Goal: Task Accomplishment & Management: Complete application form

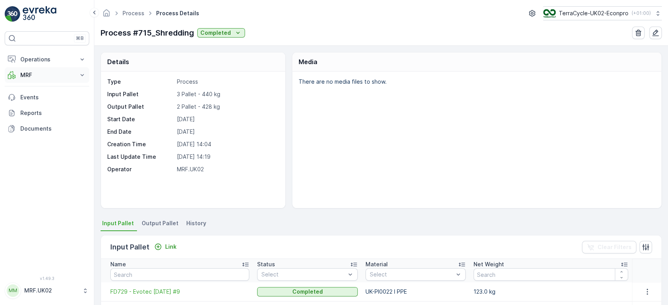
click at [38, 72] on p "MRF" at bounding box center [46, 75] width 53 height 8
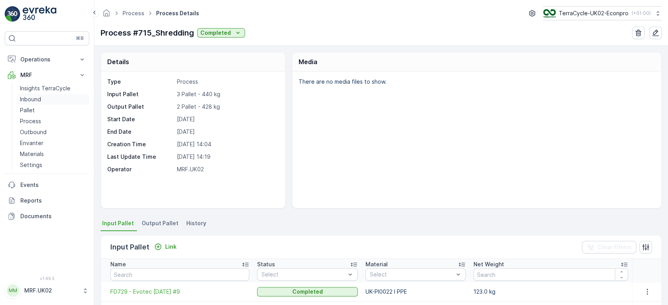
click at [41, 99] on link "Inbound" at bounding box center [53, 99] width 72 height 11
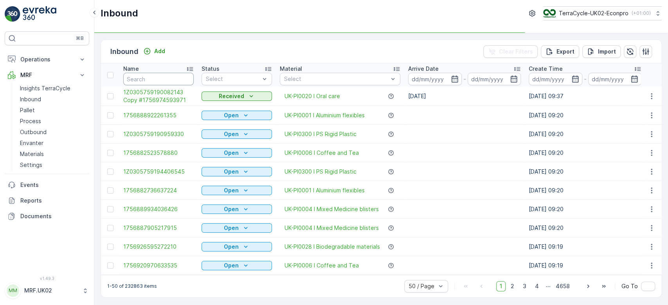
click at [156, 79] on input "text" at bounding box center [158, 79] width 70 height 13
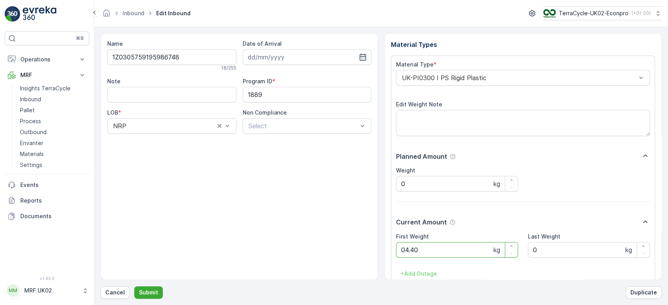
click at [134, 287] on button "Submit" at bounding box center [148, 293] width 29 height 13
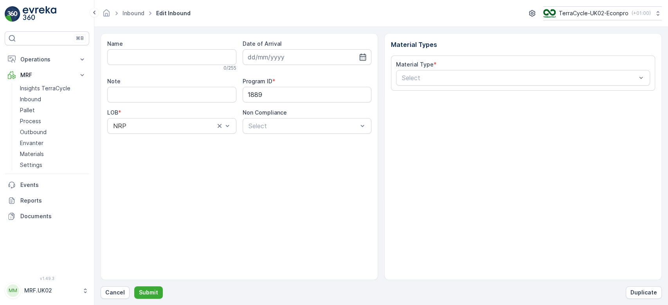
type input "1Z0305759199047666"
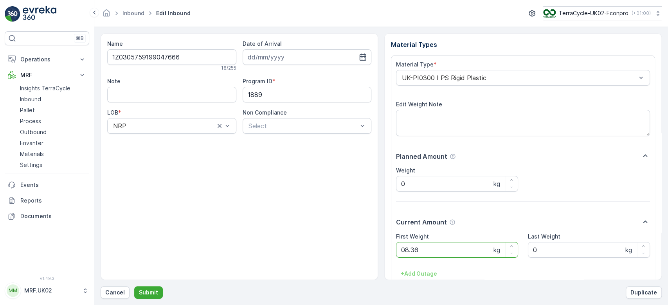
click at [134, 287] on button "Submit" at bounding box center [148, 293] width 29 height 13
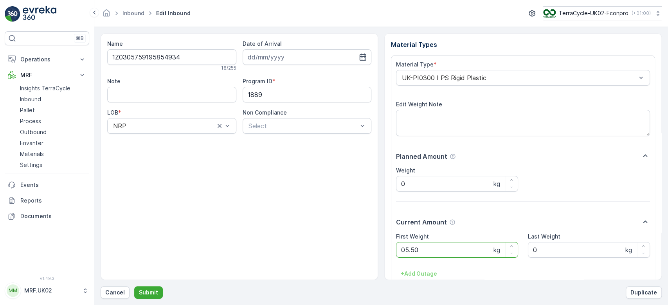
click at [134, 287] on button "Submit" at bounding box center [148, 293] width 29 height 13
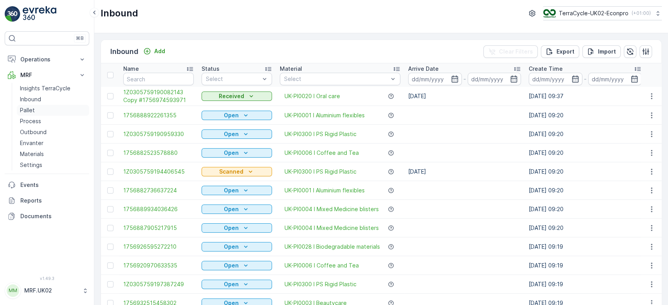
click at [22, 109] on p "Pallet" at bounding box center [27, 110] width 15 height 8
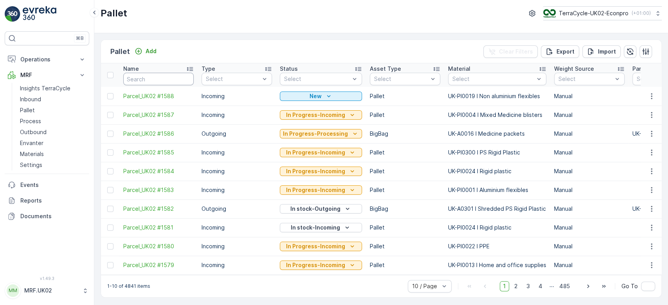
click at [145, 82] on input "text" at bounding box center [158, 79] width 70 height 13
type input "1585"
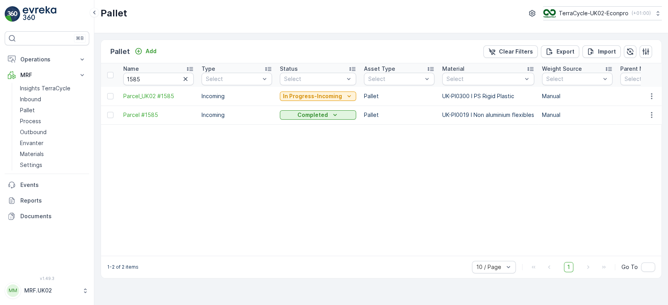
click at [330, 97] on p "In Progress-Incoming" at bounding box center [312, 96] width 59 height 8
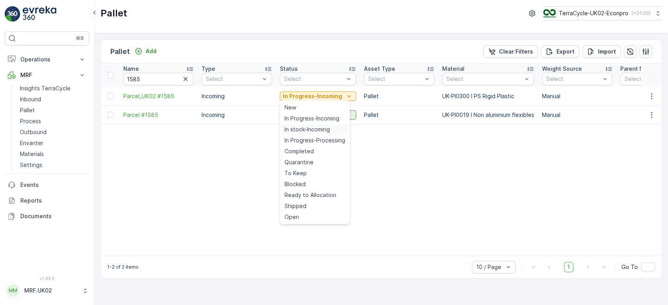
click at [310, 130] on span "In stock-Incoming" at bounding box center [307, 130] width 45 height 8
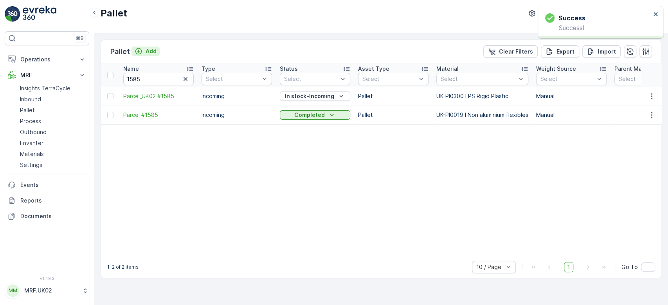
click at [147, 48] on p "Add" at bounding box center [151, 51] width 11 height 8
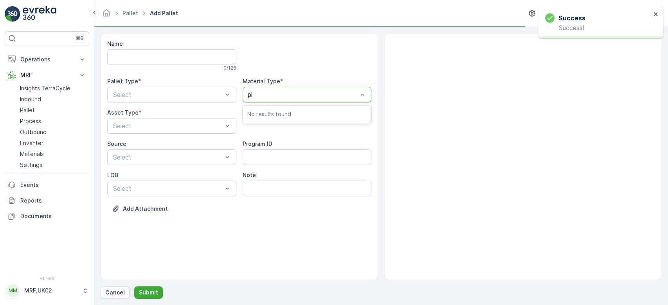
type input "pi0"
click at [274, 93] on div at bounding box center [303, 94] width 111 height 7
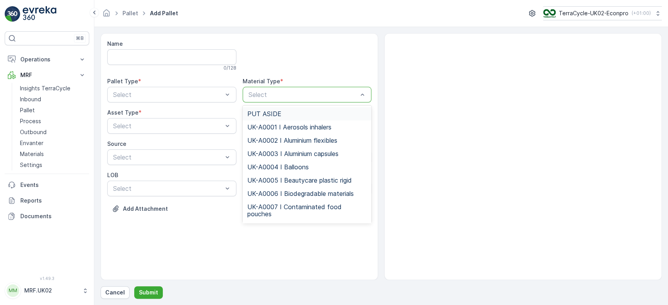
click at [274, 93] on div at bounding box center [303, 94] width 111 height 7
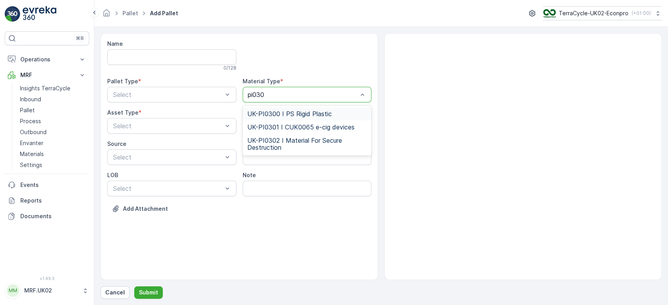
type input "pi0300"
click at [285, 110] on span "UK-PI0300 I PS Rigid Plastic" at bounding box center [289, 113] width 85 height 7
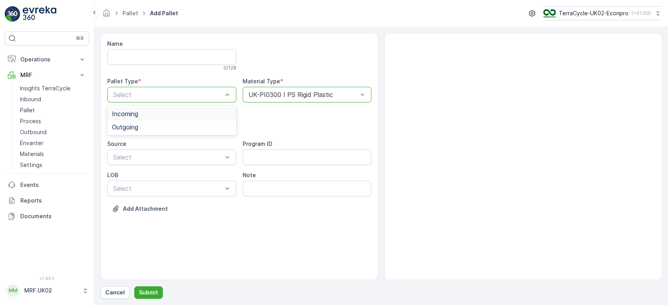
click at [215, 107] on div "Incoming" at bounding box center [171, 113] width 129 height 13
click at [150, 160] on div "Pallet" at bounding box center [172, 158] width 120 height 7
click at [153, 293] on p "Submit" at bounding box center [148, 293] width 19 height 8
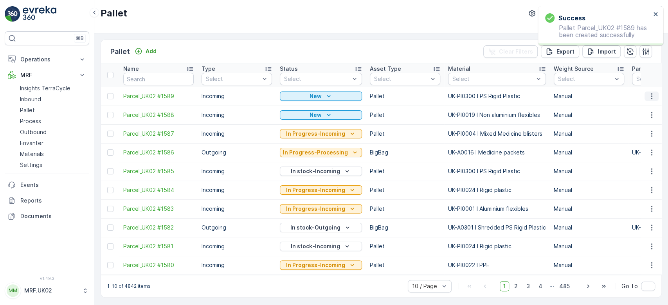
click at [649, 92] on icon "button" at bounding box center [652, 96] width 8 height 8
click at [635, 154] on span "Print QR" at bounding box center [631, 152] width 22 height 8
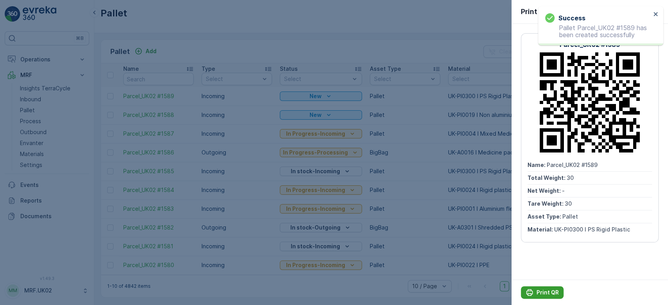
click at [537, 288] on button "Print QR" at bounding box center [542, 293] width 43 height 13
click at [48, 96] on div at bounding box center [334, 152] width 668 height 305
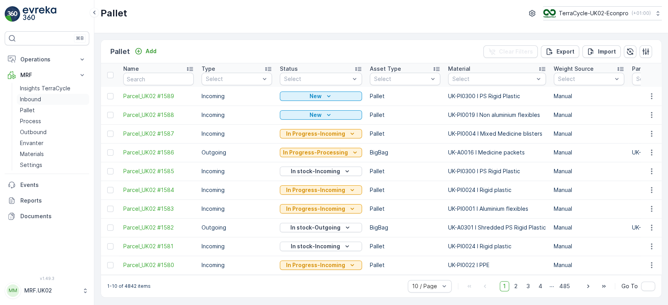
click at [48, 97] on link "Inbound" at bounding box center [53, 99] width 72 height 11
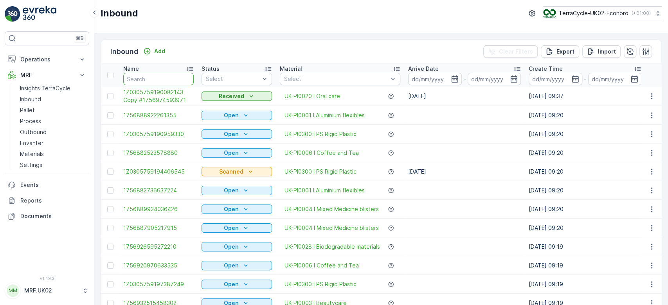
click at [176, 78] on input "text" at bounding box center [158, 79] width 70 height 13
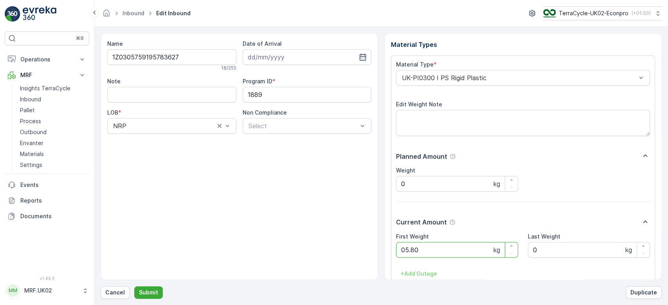
click button "Submit" at bounding box center [148, 293] width 29 height 13
click at [134, 287] on button "Submit" at bounding box center [148, 293] width 29 height 13
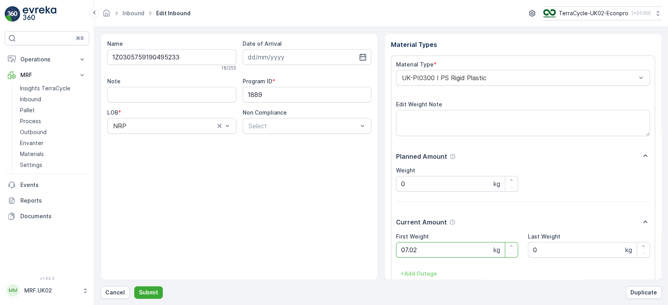
click button "Submit" at bounding box center [148, 293] width 29 height 13
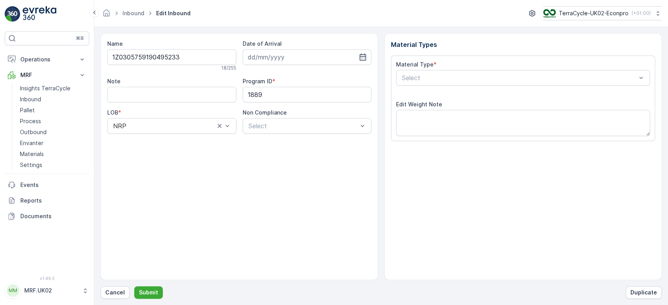
type input "[DATE]"
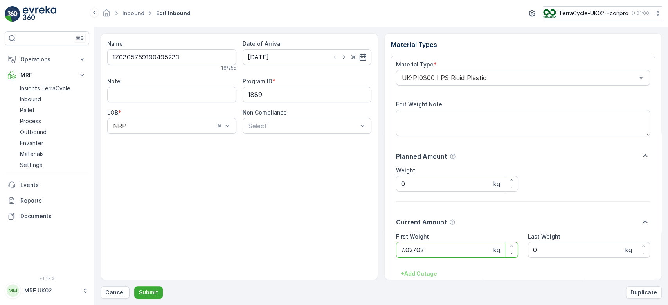
click button "Submit" at bounding box center [148, 293] width 29 height 13
click at [134, 287] on button "Submit" at bounding box center [148, 293] width 29 height 13
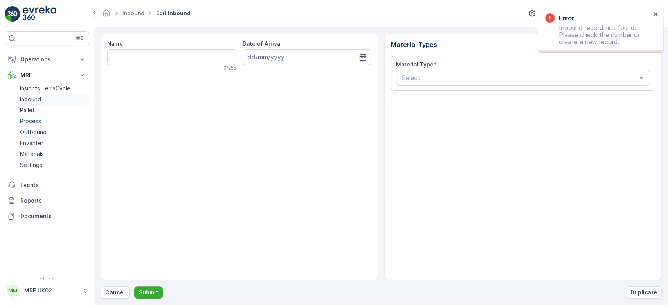
click at [45, 100] on link "Inbound" at bounding box center [53, 99] width 72 height 11
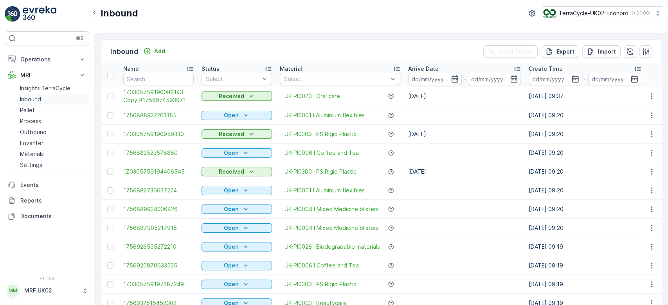
click at [64, 100] on link "Inbound" at bounding box center [53, 99] width 72 height 11
click at [153, 74] on input "text" at bounding box center [158, 79] width 70 height 13
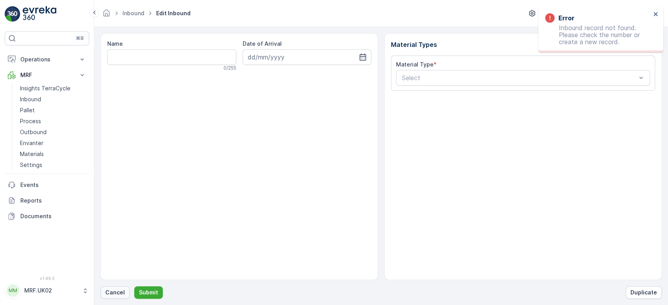
click at [104, 298] on button "Cancel" at bounding box center [115, 293] width 29 height 13
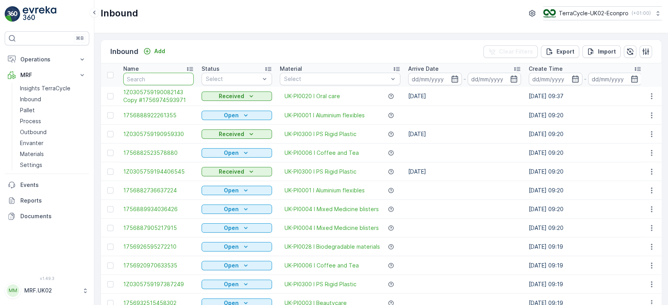
click at [141, 84] on input "text" at bounding box center [158, 79] width 70 height 13
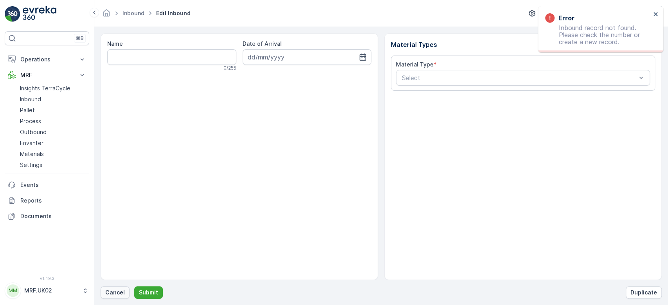
click at [107, 297] on button "Cancel" at bounding box center [115, 293] width 29 height 13
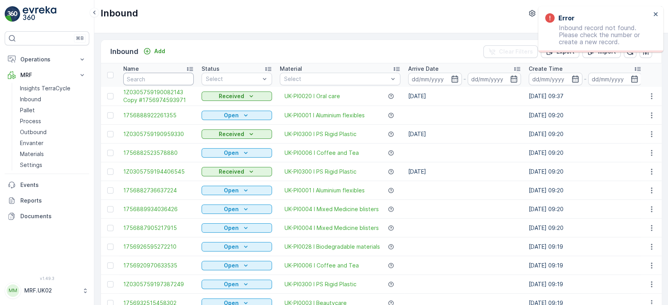
click at [141, 76] on input "text" at bounding box center [158, 79] width 70 height 13
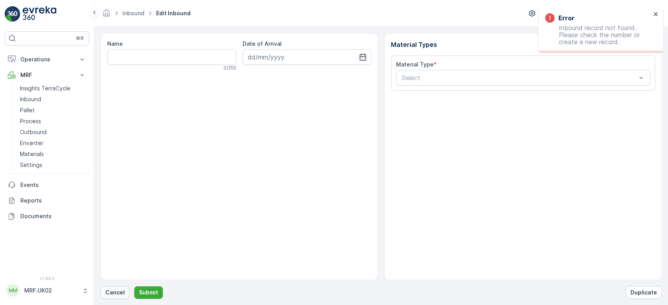
click at [119, 294] on p "Cancel" at bounding box center [115, 293] width 20 height 8
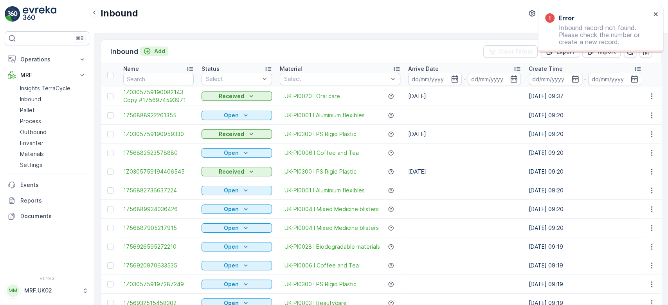
click at [155, 54] on p "Add" at bounding box center [159, 51] width 11 height 8
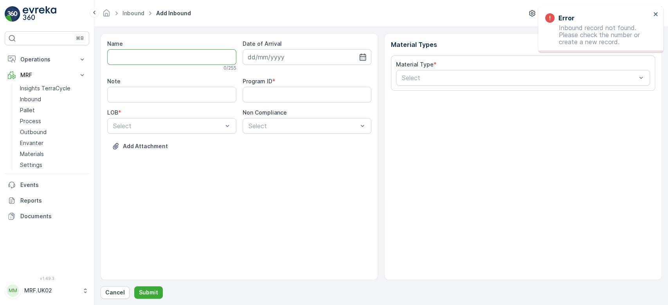
click at [157, 58] on input "Name" at bounding box center [171, 57] width 129 height 16
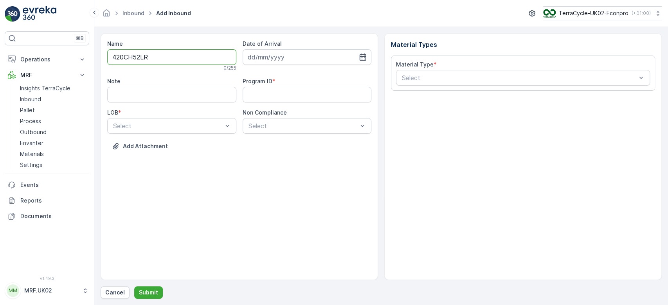
click at [134, 287] on button "Submit" at bounding box center [148, 293] width 29 height 13
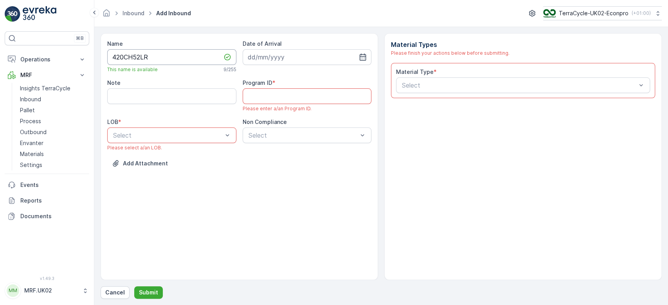
click at [157, 58] on input "420CH52LR" at bounding box center [171, 57] width 129 height 16
type input "4"
type input "1Z0305759192226565"
click at [134, 287] on button "Submit" at bounding box center [148, 293] width 29 height 13
click at [266, 54] on input at bounding box center [307, 57] width 129 height 16
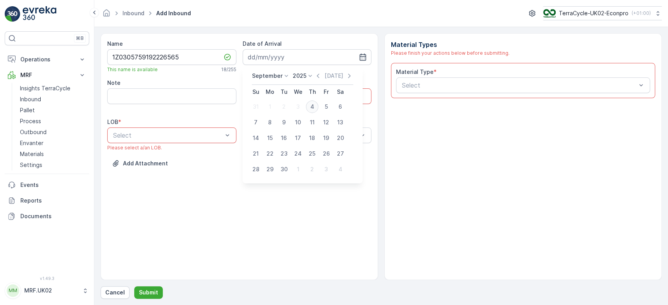
click at [308, 107] on div "4" at bounding box center [312, 107] width 13 height 13
type input "[DATE]"
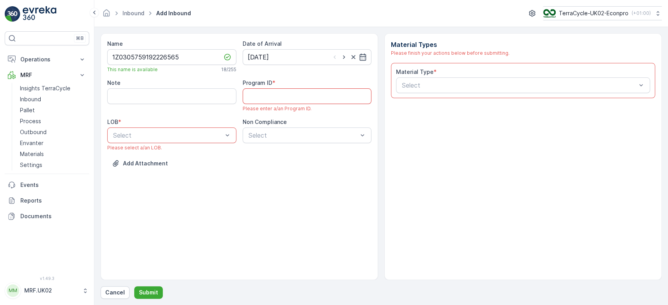
click at [312, 87] on div "Program ID * Please enter a/an Program ID." at bounding box center [307, 95] width 129 height 33
click at [312, 90] on ID "Program ID" at bounding box center [307, 96] width 129 height 16
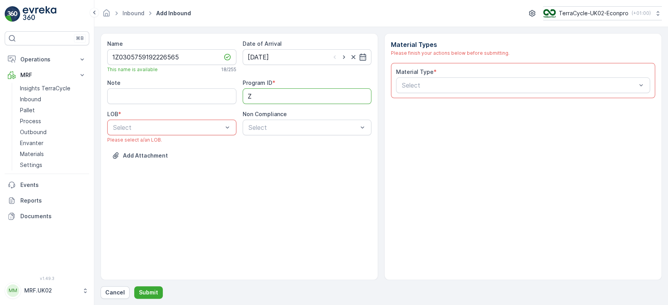
type ID "ZWB"
click at [171, 122] on div "Select" at bounding box center [171, 128] width 129 height 16
click at [144, 161] on div "ZWB" at bounding box center [172, 160] width 120 height 7
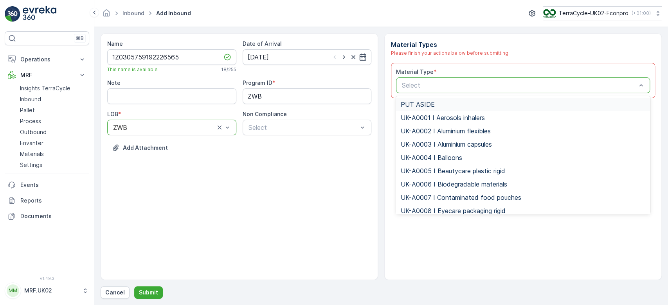
click at [458, 90] on div "Select" at bounding box center [523, 86] width 254 height 16
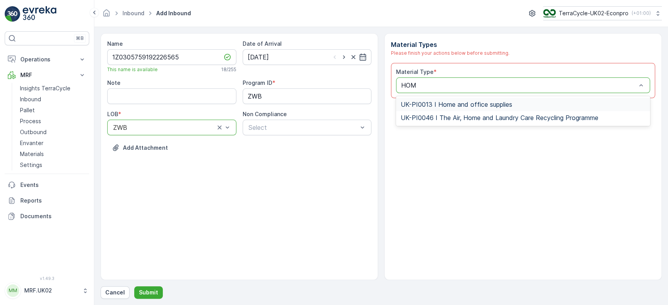
type input "HOME"
click at [462, 105] on span "UK-PI0013 I Home and office supplies" at bounding box center [457, 104] width 112 height 7
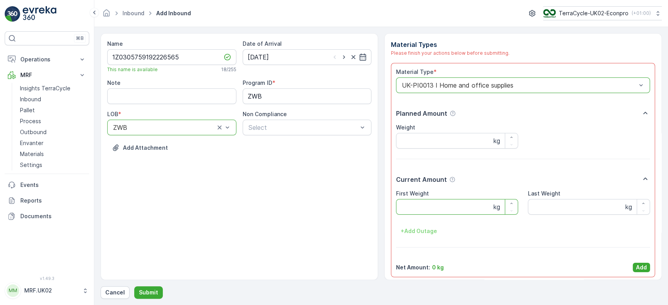
click at [409, 208] on Weight "First Weight" at bounding box center [457, 207] width 122 height 16
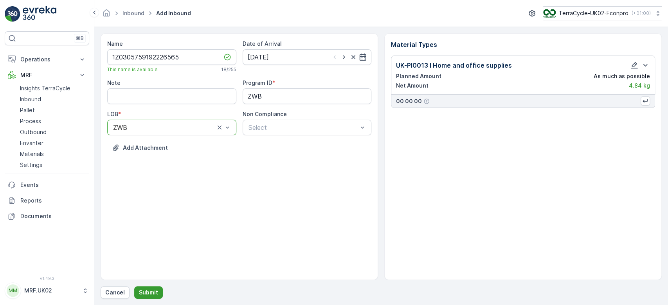
click at [149, 288] on button "Submit" at bounding box center [148, 293] width 29 height 13
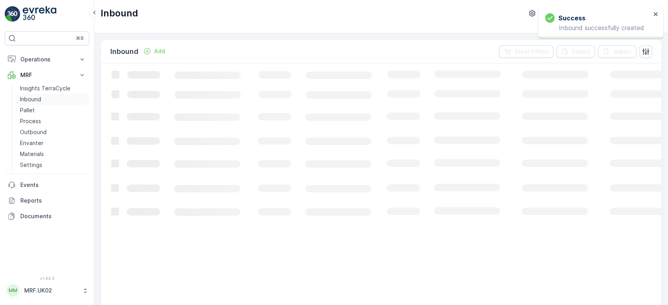
click at [34, 96] on p "Inbound" at bounding box center [30, 100] width 21 height 8
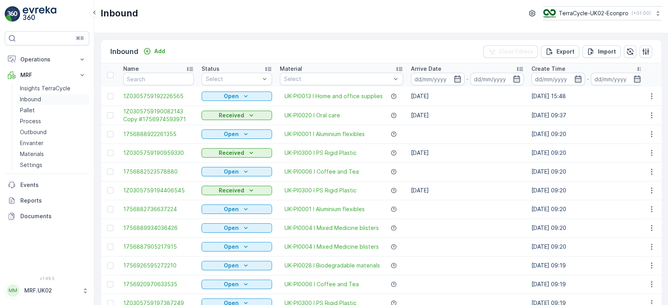
click at [17, 94] on link "Inbound" at bounding box center [53, 99] width 72 height 11
click at [128, 83] on input "text" at bounding box center [158, 79] width 70 height 13
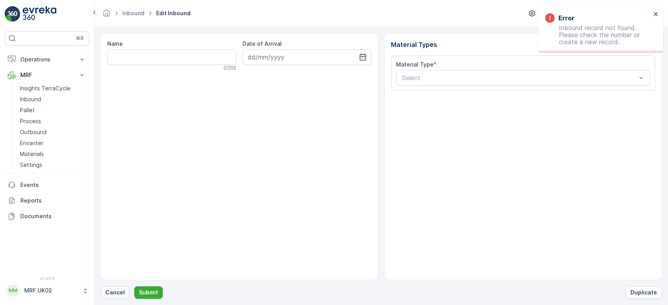
click at [114, 298] on button "Cancel" at bounding box center [115, 293] width 29 height 13
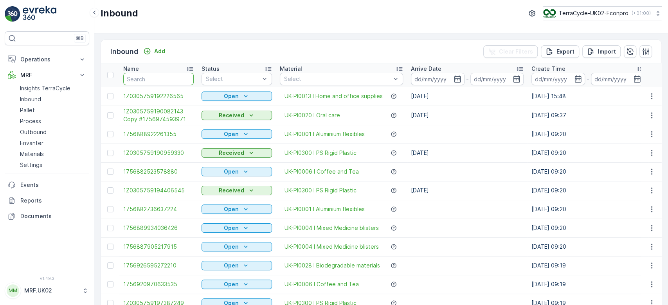
click at [141, 75] on input "text" at bounding box center [158, 79] width 70 height 13
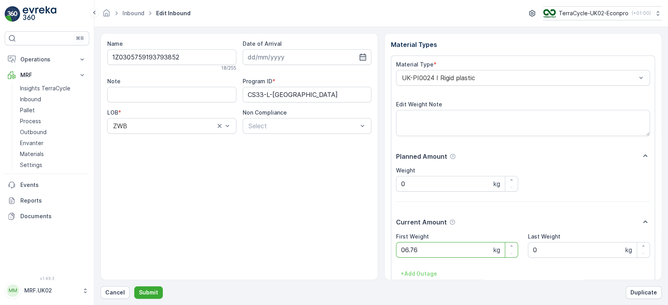
click button "Submit" at bounding box center [148, 293] width 29 height 13
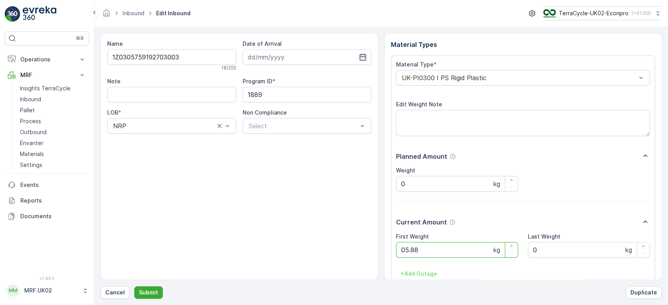
click button "Submit" at bounding box center [148, 293] width 29 height 13
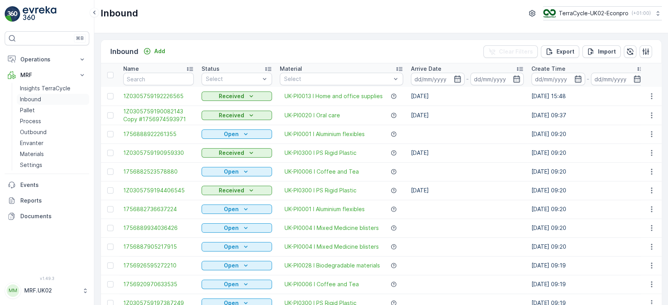
click at [50, 104] on link "Inbound" at bounding box center [53, 99] width 72 height 11
click at [52, 109] on link "Pallet" at bounding box center [53, 110] width 72 height 11
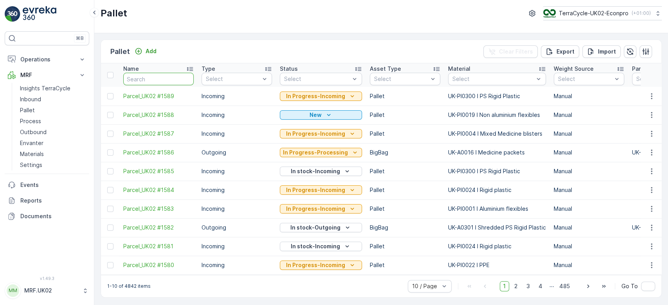
click at [153, 79] on input "text" at bounding box center [158, 79] width 70 height 13
type input "2"
type input "1589"
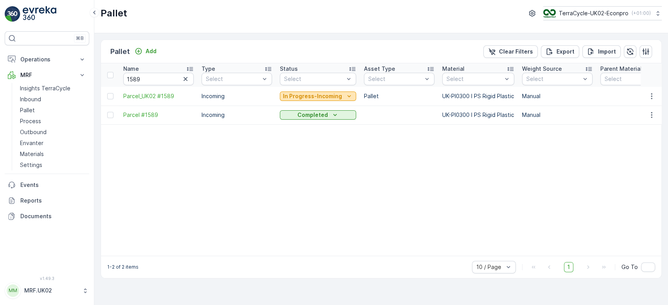
click at [287, 96] on p "In Progress-Incoming" at bounding box center [312, 96] width 59 height 8
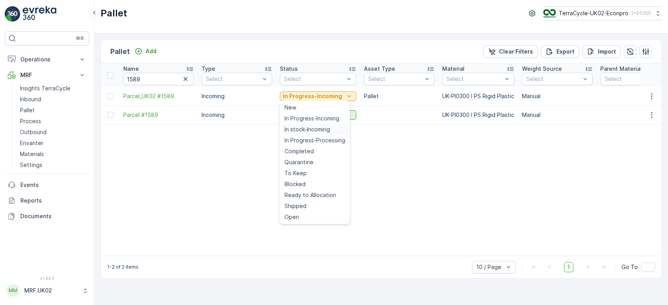
click at [314, 132] on span "In stock-Incoming" at bounding box center [307, 130] width 45 height 8
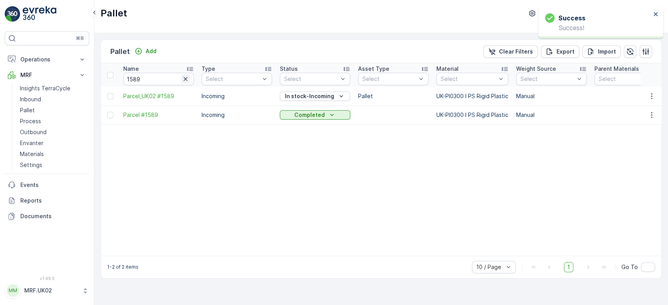
click at [189, 78] on icon "button" at bounding box center [186, 79] width 8 height 8
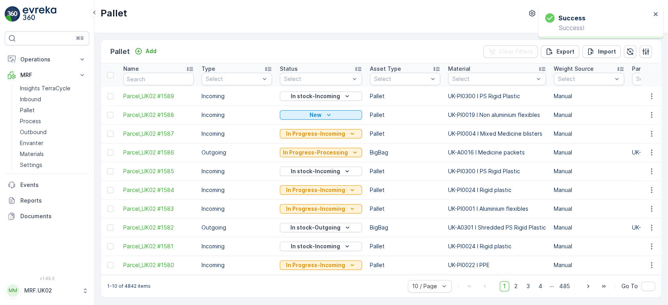
click at [150, 45] on div "Pallet Add Clear Filters Export Import" at bounding box center [381, 51] width 561 height 23
click at [152, 50] on p "Add" at bounding box center [151, 51] width 11 height 8
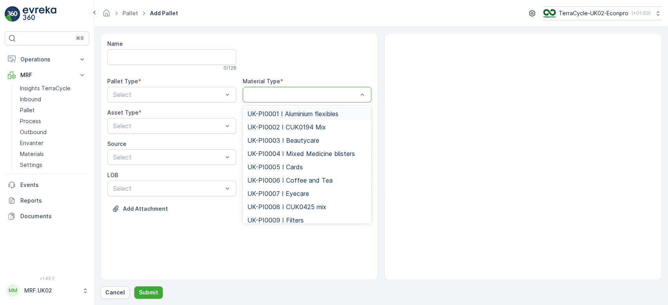
click at [280, 93] on div at bounding box center [303, 94] width 111 height 7
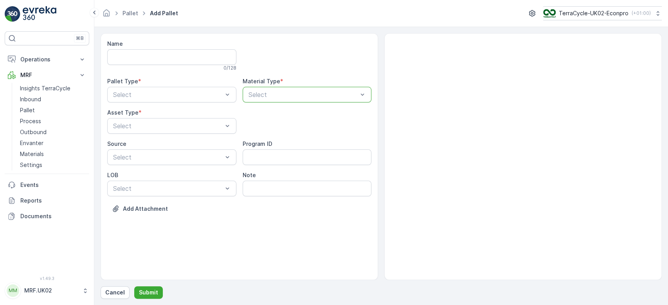
click at [280, 93] on div at bounding box center [303, 94] width 111 height 7
click at [279, 116] on span "UK-PI0300 I PS Rigid Plastic" at bounding box center [289, 113] width 85 height 7
click at [184, 101] on div "Select" at bounding box center [171, 95] width 129 height 16
click at [182, 119] on div "Incoming" at bounding box center [171, 113] width 129 height 13
click at [182, 119] on div "Select" at bounding box center [171, 126] width 129 height 16
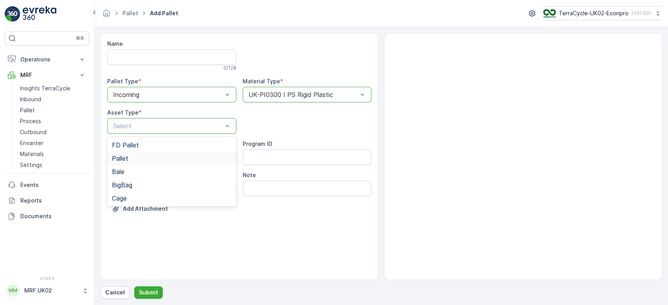
click at [173, 158] on div "Pallet" at bounding box center [172, 158] width 120 height 7
click at [150, 288] on button "Submit" at bounding box center [148, 293] width 29 height 13
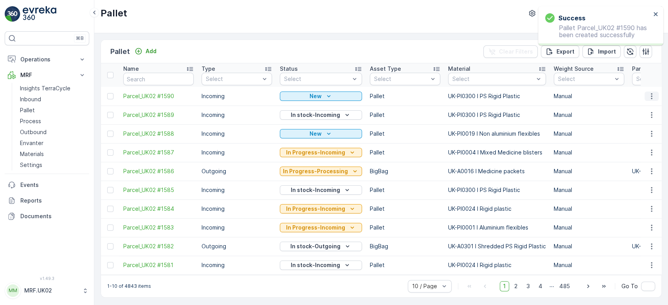
click at [651, 94] on icon "button" at bounding box center [652, 96] width 8 height 8
click at [639, 150] on span "Print QR" at bounding box center [631, 152] width 22 height 8
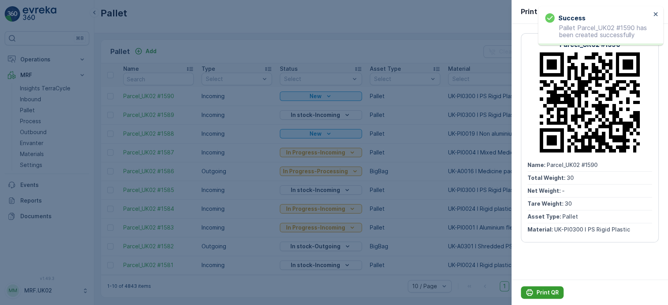
click at [548, 296] on p "Print QR" at bounding box center [548, 293] width 22 height 8
click at [43, 97] on div at bounding box center [334, 152] width 668 height 305
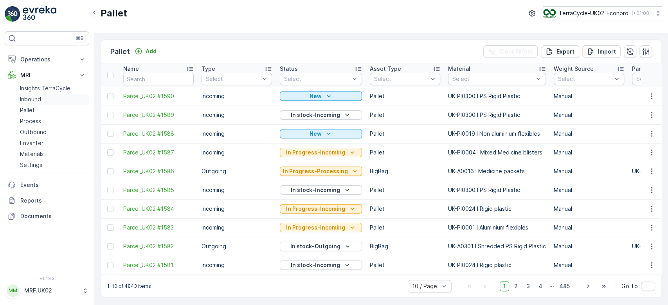
click at [43, 97] on link "Inbound" at bounding box center [53, 99] width 72 height 11
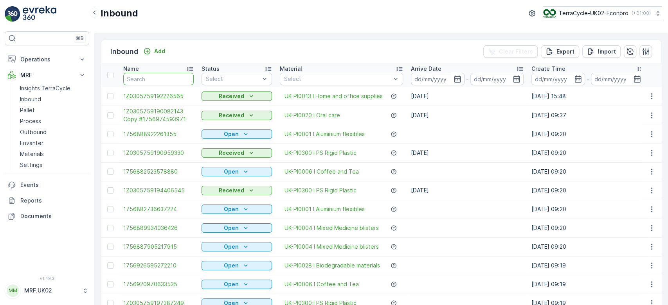
click at [141, 79] on input "text" at bounding box center [158, 79] width 70 height 13
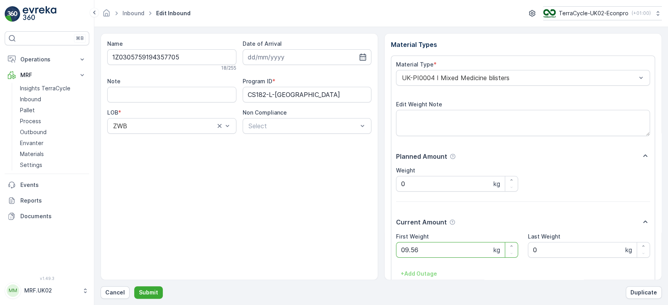
click button "Submit" at bounding box center [148, 293] width 29 height 13
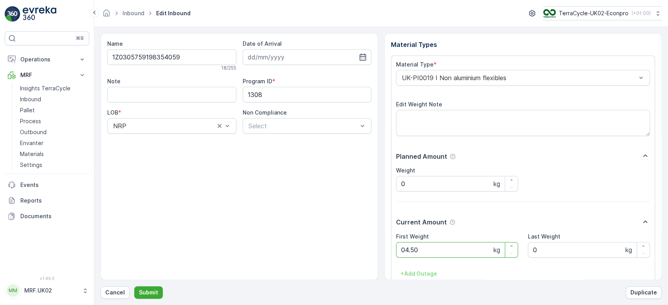
click button "Submit" at bounding box center [148, 293] width 29 height 13
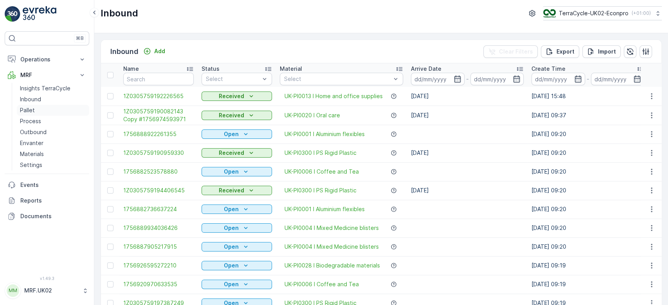
click at [24, 108] on p "Pallet" at bounding box center [27, 110] width 15 height 8
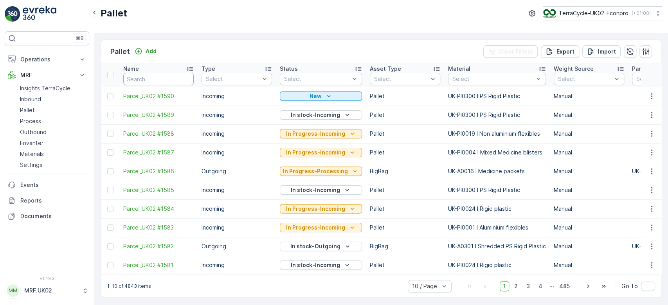
click at [145, 78] on input "text" at bounding box center [158, 79] width 70 height 13
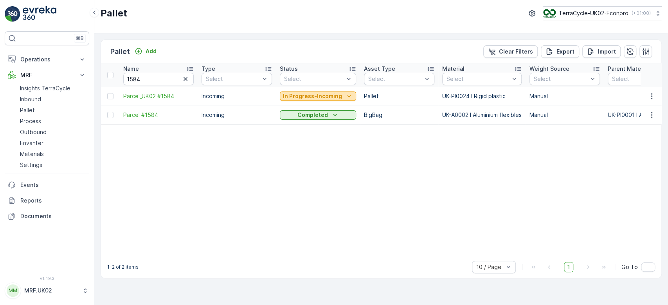
click at [303, 97] on p "In Progress-Incoming" at bounding box center [312, 96] width 59 height 8
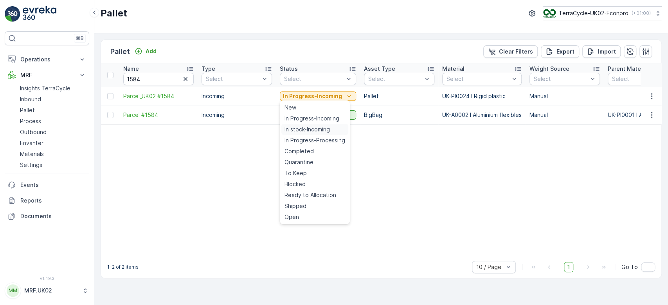
click at [319, 130] on span "In stock-Incoming" at bounding box center [307, 130] width 45 height 8
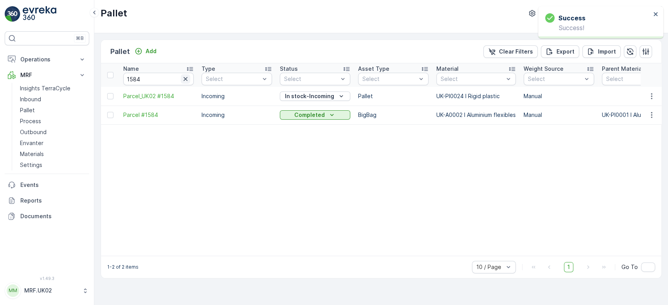
click at [185, 81] on icon "button" at bounding box center [186, 79] width 8 height 8
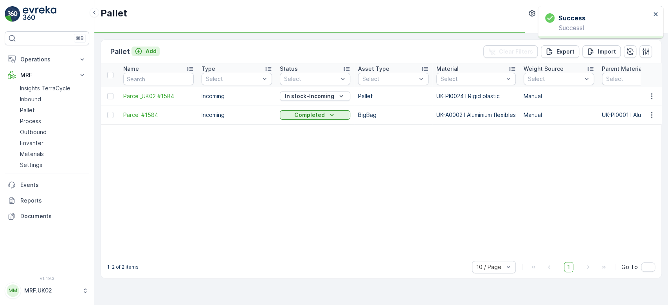
click at [148, 52] on p "Add" at bounding box center [151, 51] width 11 height 8
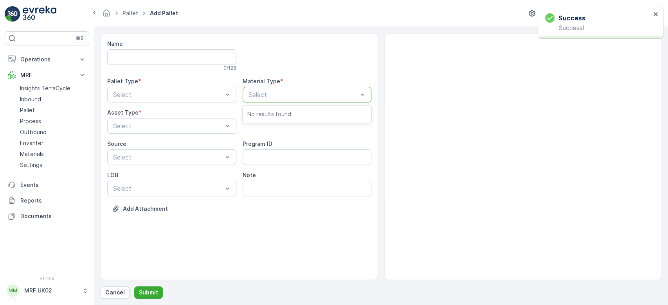
click at [319, 99] on div "Select" at bounding box center [307, 95] width 129 height 16
type input "PI0"
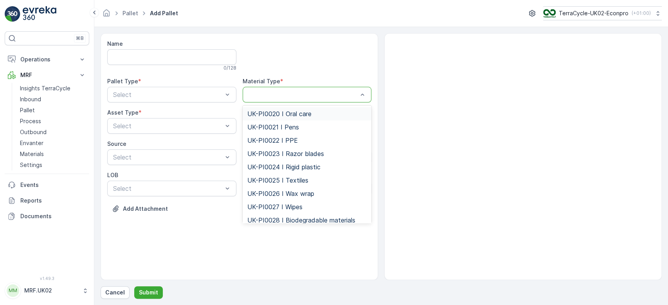
click at [319, 99] on div at bounding box center [307, 95] width 129 height 16
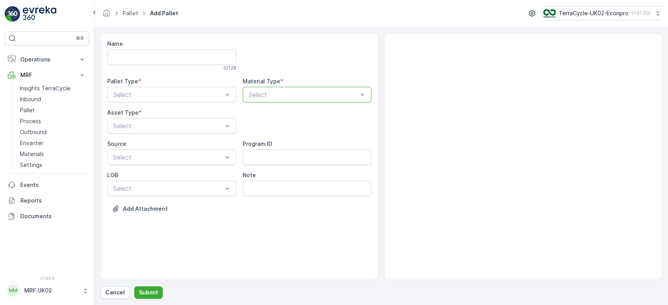
click at [288, 91] on div at bounding box center [303, 94] width 111 height 7
click at [293, 118] on div "UK-PI0024 I Rigid plastic" at bounding box center [307, 113] width 129 height 13
click at [194, 99] on div "Select" at bounding box center [171, 95] width 129 height 16
click at [185, 116] on div "Incoming" at bounding box center [172, 113] width 120 height 7
click at [172, 161] on div "Pallet" at bounding box center [172, 158] width 120 height 7
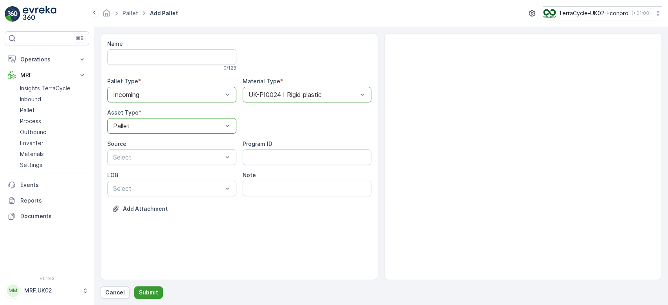
click at [150, 294] on p "Submit" at bounding box center [148, 293] width 19 height 8
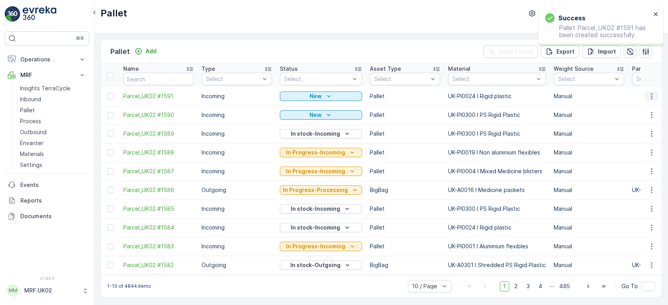
click at [648, 96] on icon "button" at bounding box center [652, 96] width 8 height 8
click at [634, 155] on span "Print QR" at bounding box center [631, 152] width 22 height 8
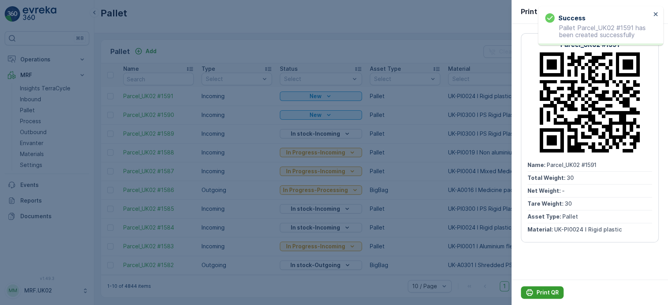
click at [545, 299] on button "Print QR" at bounding box center [542, 293] width 43 height 13
click at [55, 96] on div at bounding box center [334, 152] width 668 height 305
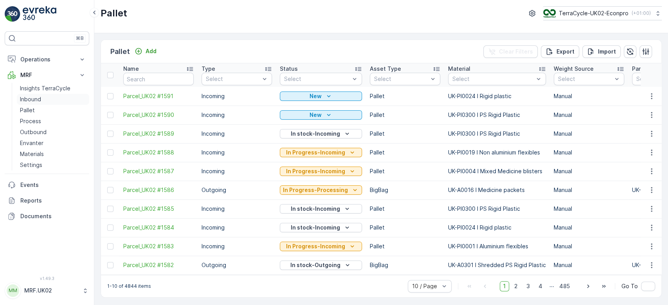
click at [55, 96] on link "Inbound" at bounding box center [53, 99] width 72 height 11
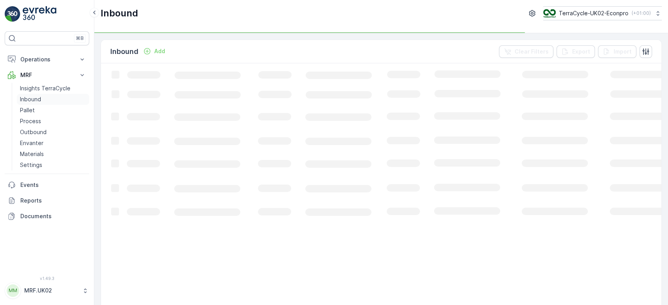
click at [55, 96] on link "Inbound" at bounding box center [53, 99] width 72 height 11
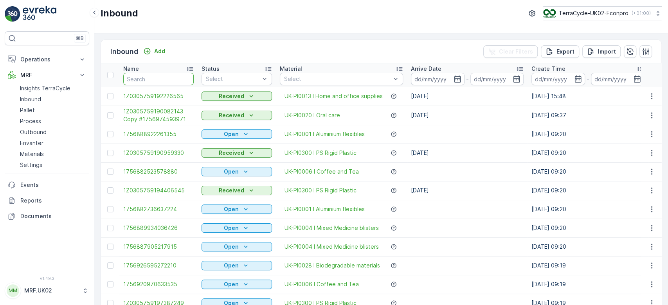
click at [143, 83] on input "text" at bounding box center [158, 79] width 70 height 13
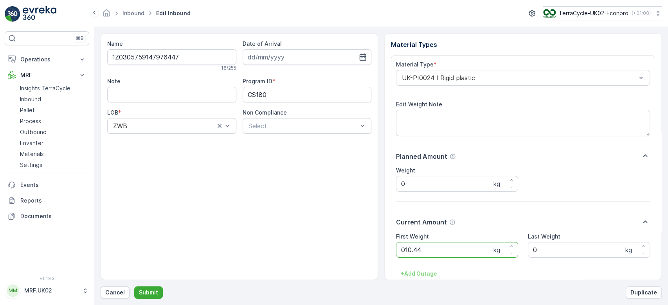
click button "Submit" at bounding box center [148, 293] width 29 height 13
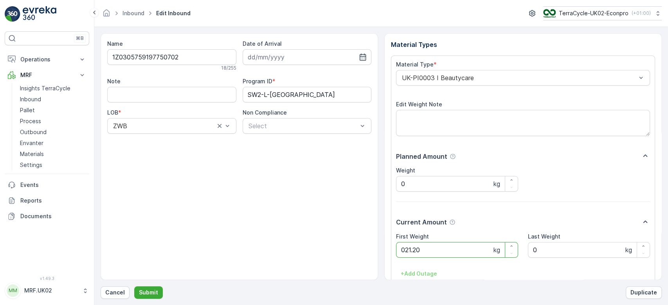
click button "Submit" at bounding box center [148, 293] width 29 height 13
click at [134, 287] on button "Submit" at bounding box center [148, 293] width 29 height 13
click button "Submit" at bounding box center [148, 293] width 29 height 13
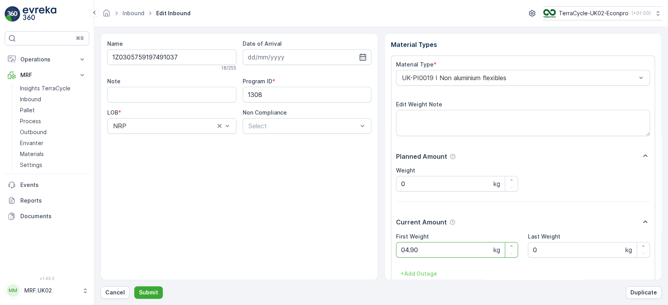
click button "Submit" at bounding box center [148, 293] width 29 height 13
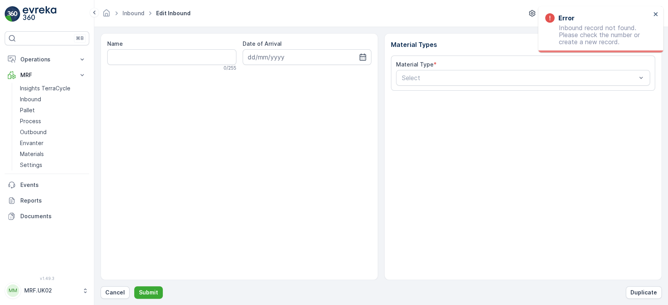
click at [109, 285] on div "Name 0 / 255 Date of Arrival Material Types Material Type * Select Cancel Submi…" at bounding box center [381, 166] width 561 height 266
click at [109, 288] on button "Cancel" at bounding box center [115, 293] width 29 height 13
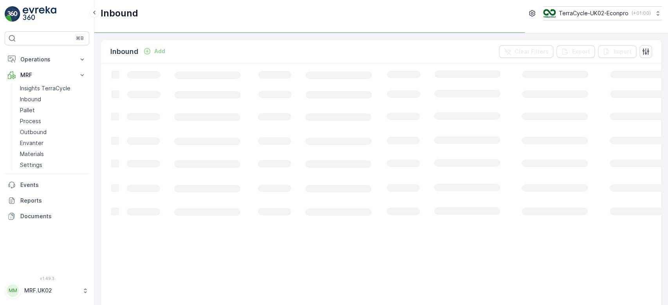
click at [152, 54] on div "Add" at bounding box center [154, 51] width 22 height 8
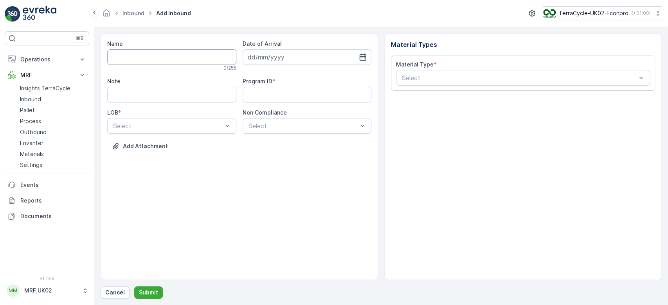
click at [148, 60] on input "Name" at bounding box center [171, 57] width 129 height 16
type input "1Z0305759146034224"
click at [134, 287] on button "Submit" at bounding box center [148, 293] width 29 height 13
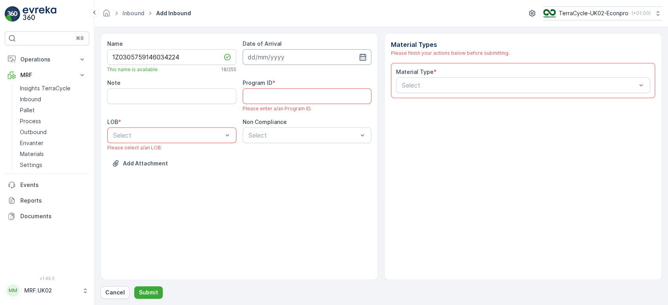
click at [321, 55] on input at bounding box center [307, 57] width 129 height 16
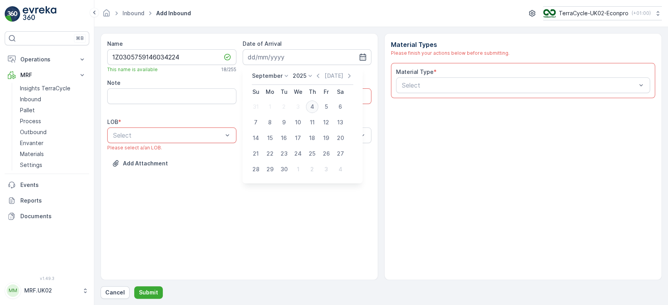
click at [313, 105] on div "4" at bounding box center [312, 107] width 13 height 13
type input "[DATE]"
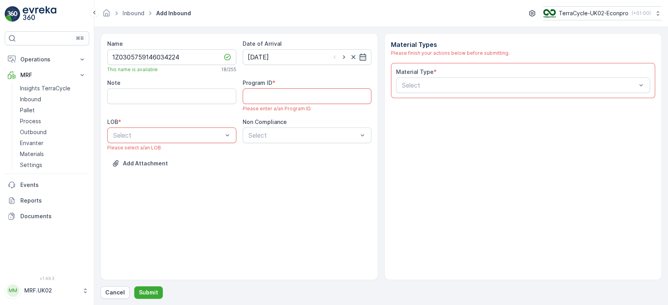
click at [319, 92] on ID "Program ID" at bounding box center [307, 96] width 129 height 16
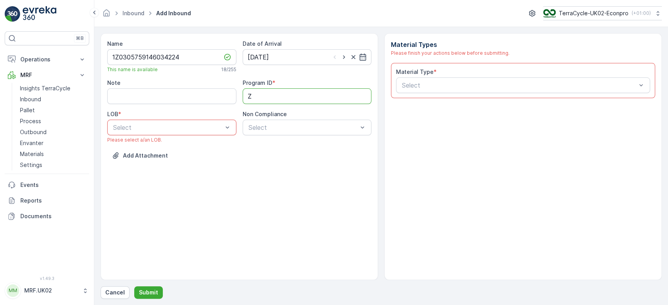
type ID "ZWB"
click at [187, 158] on div "ZWB" at bounding box center [172, 160] width 120 height 7
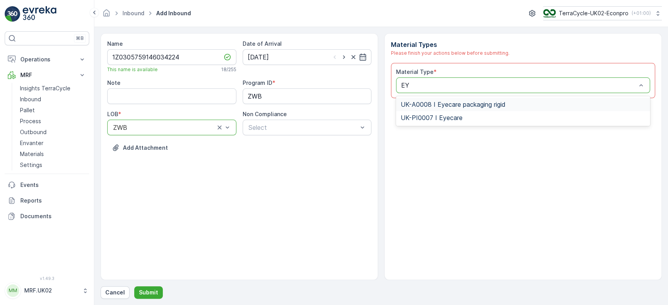
type input "EYE"
click at [465, 119] on div "UK-PI0007 I Eyecare" at bounding box center [523, 117] width 245 height 7
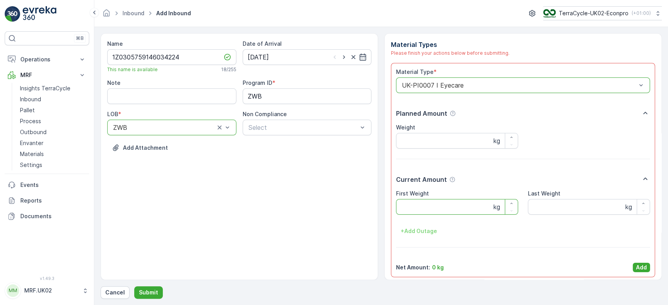
click at [426, 204] on Weight "First Weight" at bounding box center [457, 207] width 122 height 16
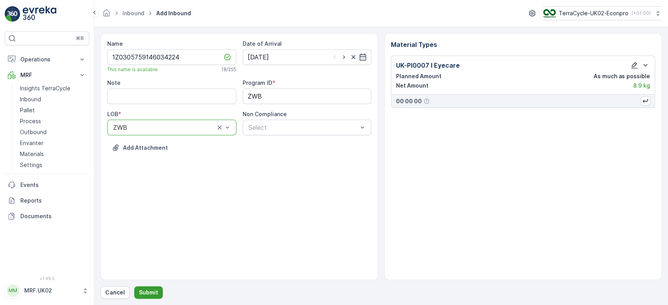
click at [142, 294] on p "Submit" at bounding box center [148, 293] width 19 height 8
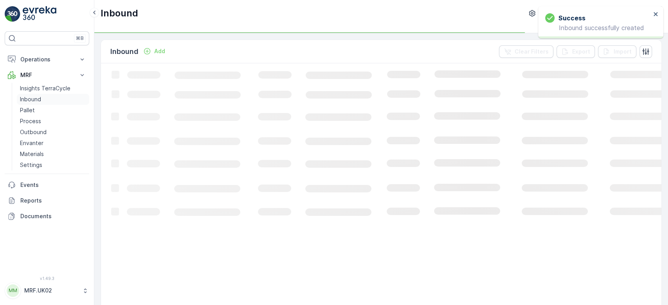
click at [52, 97] on link "Inbound" at bounding box center [53, 99] width 72 height 11
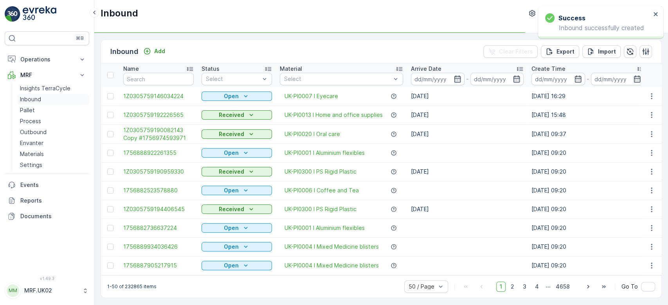
click at [52, 97] on link "Inbound" at bounding box center [53, 99] width 72 height 11
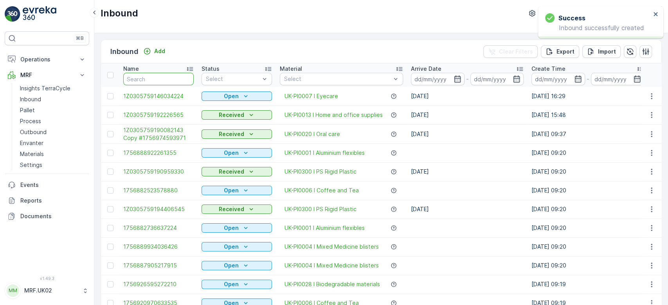
click at [164, 75] on input "text" at bounding box center [158, 79] width 70 height 13
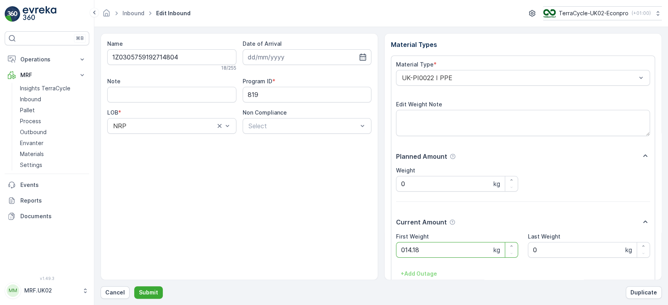
click button "Submit" at bounding box center [148, 293] width 29 height 13
click at [134, 287] on button "Submit" at bounding box center [148, 293] width 29 height 13
click button "Submit" at bounding box center [148, 293] width 29 height 13
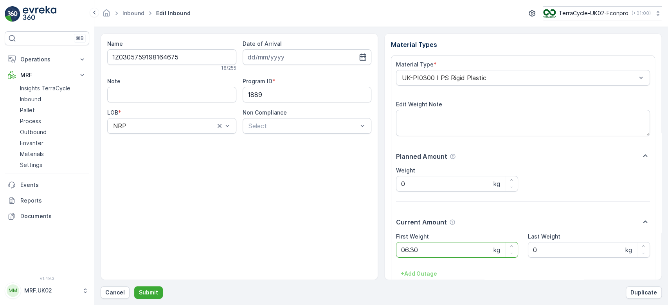
click button "Submit" at bounding box center [148, 293] width 29 height 13
click at [134, 287] on button "Submit" at bounding box center [148, 293] width 29 height 13
click button "Submit" at bounding box center [148, 293] width 29 height 13
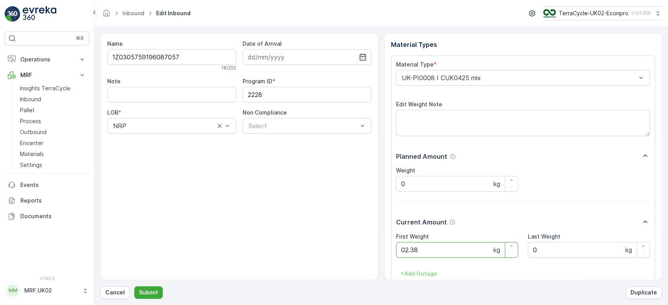
click button "Submit" at bounding box center [148, 293] width 29 height 13
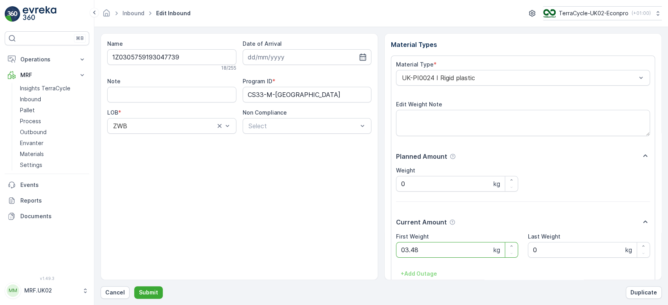
click at [134, 287] on button "Submit" at bounding box center [148, 293] width 29 height 13
click button "Submit" at bounding box center [148, 293] width 29 height 13
click at [134, 287] on button "Submit" at bounding box center [148, 293] width 29 height 13
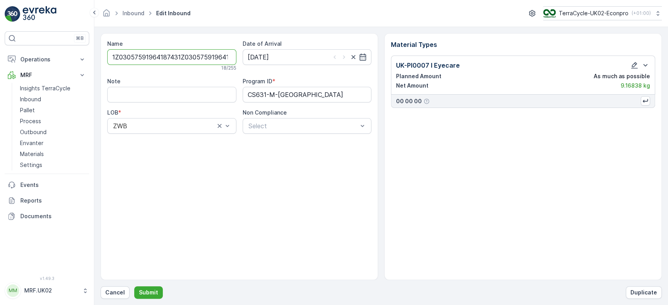
type input "1Z03057591964187431Z0305759196418743"
click at [134, 287] on button "Submit" at bounding box center [148, 293] width 29 height 13
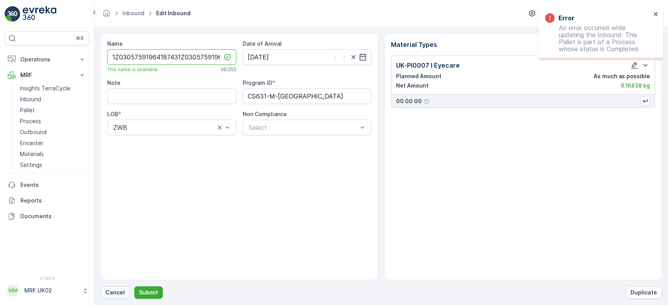
click at [115, 294] on p "Cancel" at bounding box center [115, 293] width 20 height 8
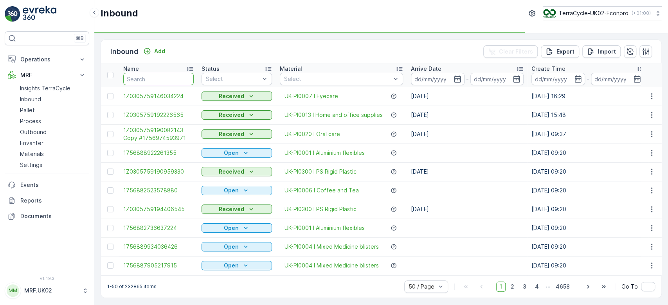
click at [150, 84] on input "text" at bounding box center [158, 79] width 70 height 13
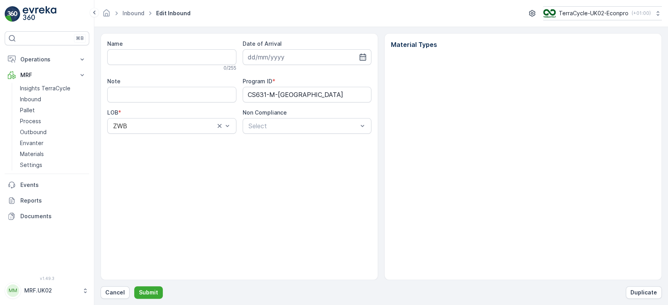
type input "1Z0305759196418743"
type input "[DATE]"
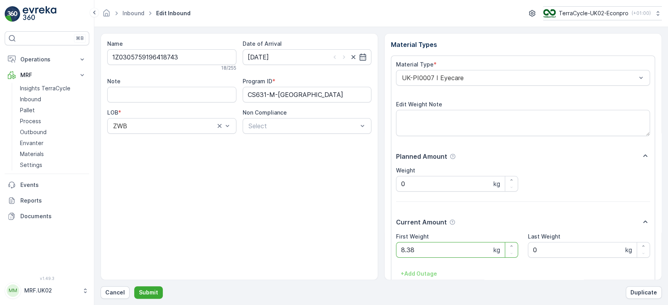
click at [134, 287] on button "Submit" at bounding box center [148, 293] width 29 height 13
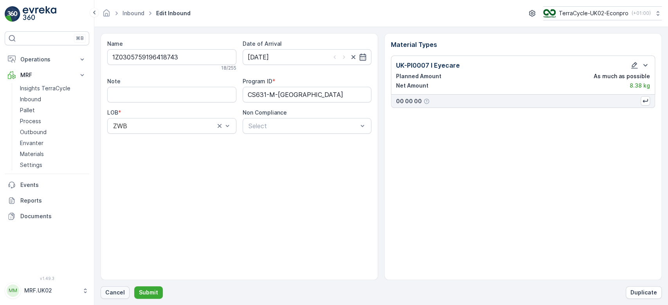
drag, startPoint x: 150, startPoint y: 84, endPoint x: 110, endPoint y: 295, distance: 215.1
click at [110, 295] on div "Name 1Z0305759196418743 18 / 255 Date of Arrival [DATE] Note Program ID * CS631…" at bounding box center [381, 166] width 561 height 266
click at [113, 221] on div "Name 1Z0305759196418743 18 / 255 Date of Arrival [DATE] Note Program ID * CS631…" at bounding box center [240, 156] width 278 height 247
click at [116, 296] on p "Cancel" at bounding box center [115, 293] width 20 height 8
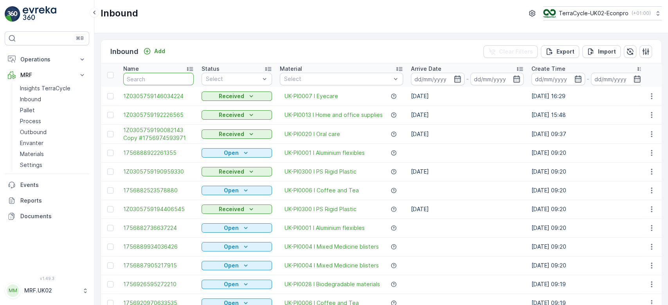
click at [153, 73] on input "text" at bounding box center [158, 79] width 70 height 13
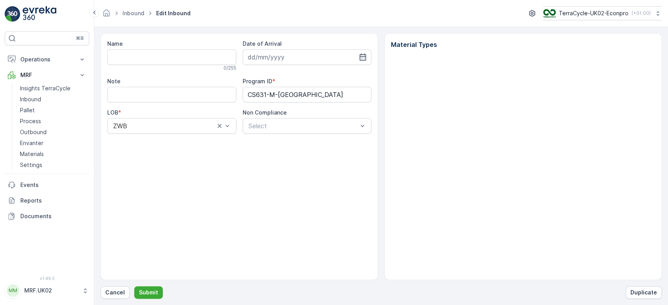
type input "1Z0305759196418743"
type input "[DATE]"
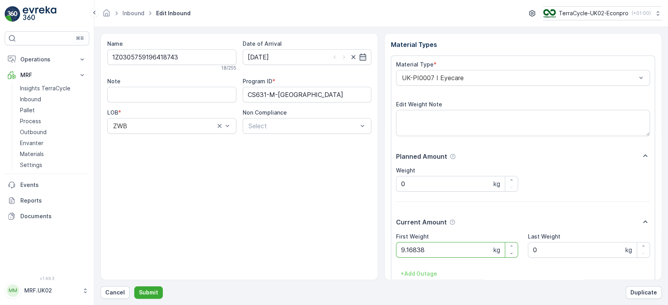
click at [134, 287] on button "Submit" at bounding box center [148, 293] width 29 height 13
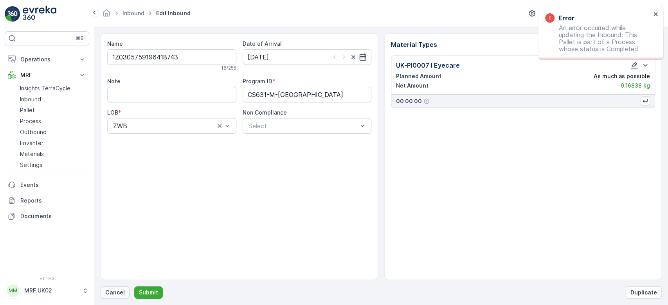
click at [114, 296] on p "Cancel" at bounding box center [115, 293] width 20 height 8
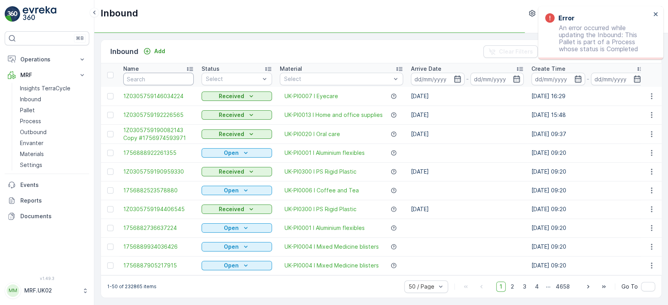
click at [156, 82] on input "text" at bounding box center [158, 79] width 70 height 13
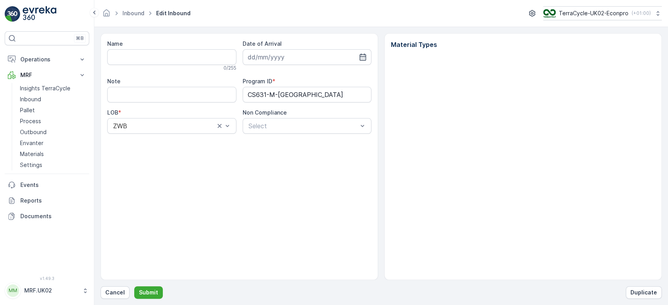
type input "1Z0305759196418743"
type input "[DATE]"
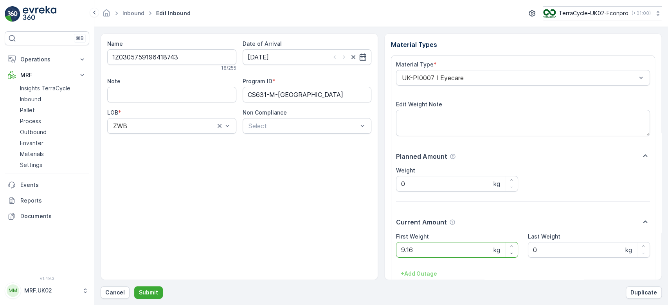
drag, startPoint x: 427, startPoint y: 254, endPoint x: 373, endPoint y: 259, distance: 53.8
click at [373, 259] on div "Name 1Z0305759196418743 18 / 255 Date of Arrival [DATE] Note Program ID * CS631…" at bounding box center [381, 156] width 561 height 247
click at [134, 287] on button "Submit" at bounding box center [148, 293] width 29 height 13
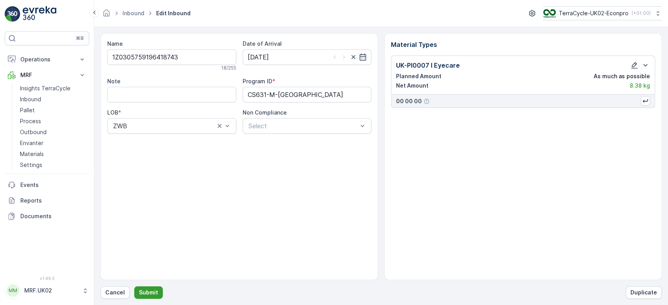
click at [152, 291] on p "Submit" at bounding box center [148, 293] width 19 height 8
click at [134, 287] on button "Submit" at bounding box center [148, 293] width 29 height 13
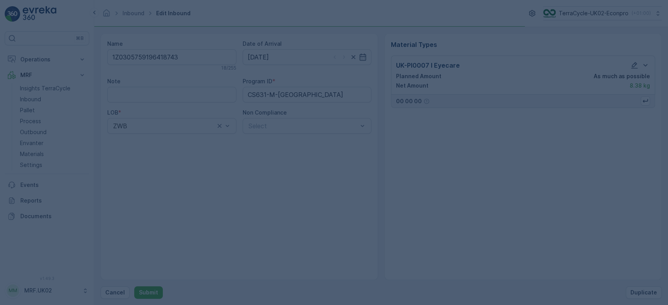
click at [118, 297] on div at bounding box center [334, 152] width 668 height 305
click at [118, 295] on div at bounding box center [334, 152] width 668 height 305
click at [276, 176] on div at bounding box center [334, 152] width 668 height 305
click at [191, 233] on div at bounding box center [334, 152] width 668 height 305
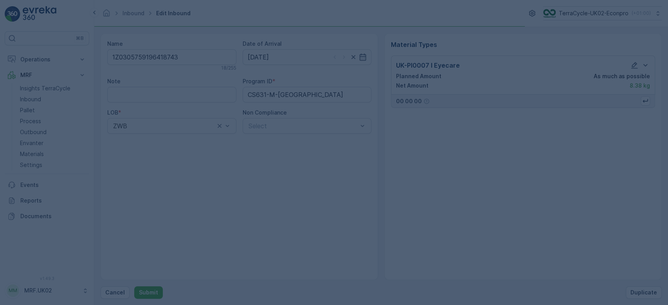
click at [191, 233] on div at bounding box center [334, 152] width 668 height 305
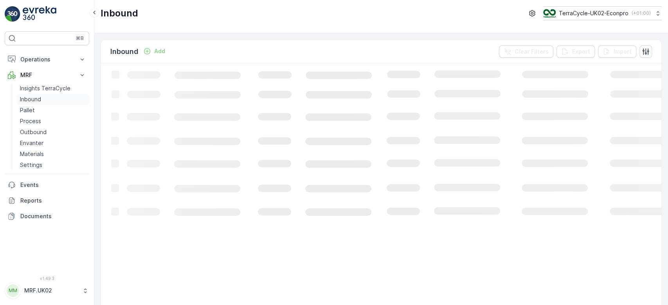
click at [42, 97] on link "Inbound" at bounding box center [53, 99] width 72 height 11
click at [22, 99] on p "Inbound" at bounding box center [30, 100] width 21 height 8
click at [22, 97] on p "Inbound" at bounding box center [30, 100] width 21 height 8
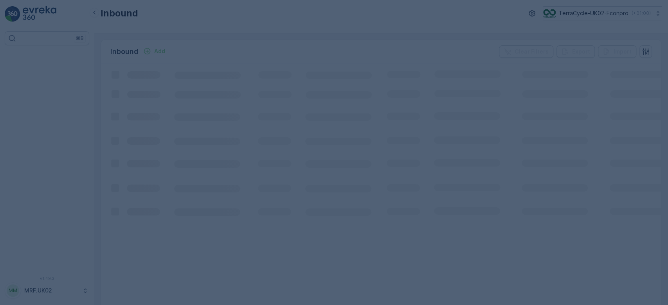
click at [56, 74] on div at bounding box center [334, 152] width 668 height 305
click at [79, 99] on div at bounding box center [334, 152] width 668 height 305
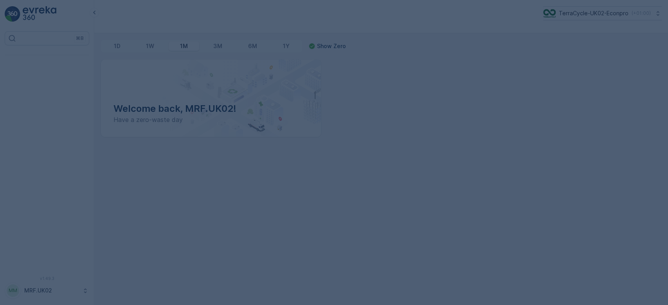
click at [67, 66] on div at bounding box center [334, 152] width 668 height 305
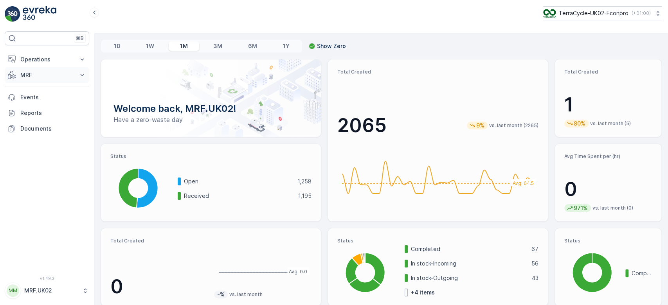
click at [56, 71] on p "MRF" at bounding box center [46, 75] width 53 height 8
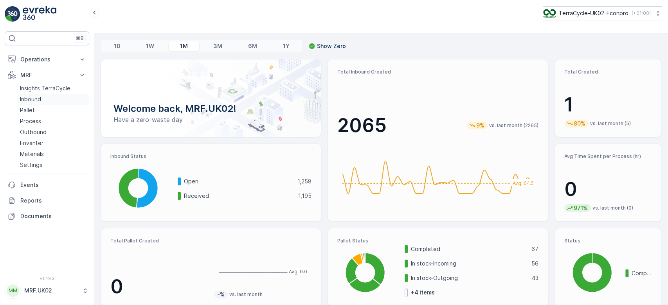
click at [41, 97] on link "Inbound" at bounding box center [53, 99] width 72 height 11
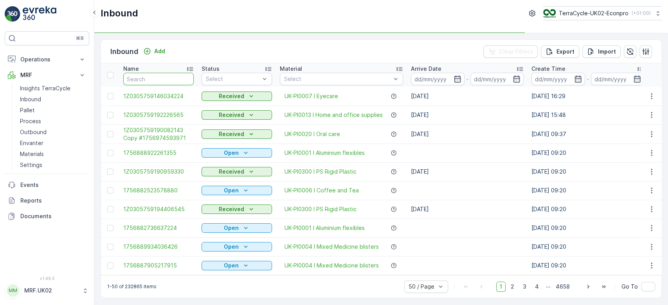
click at [140, 77] on input "text" at bounding box center [158, 79] width 70 height 13
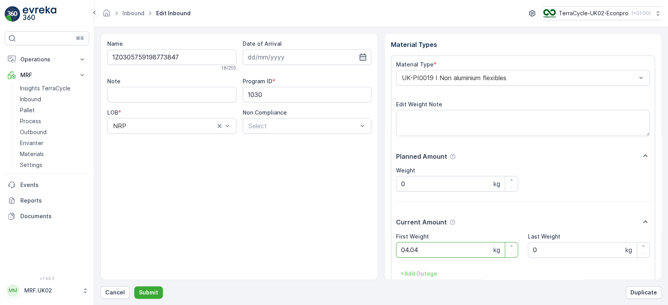
click at [134, 287] on button "Submit" at bounding box center [148, 293] width 29 height 13
type Weight "9"
click at [134, 287] on button "Submit" at bounding box center [148, 293] width 29 height 13
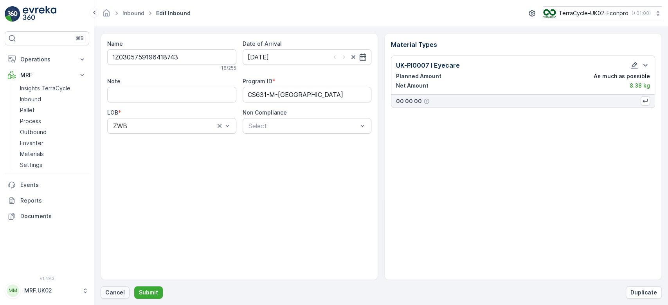
click at [119, 297] on button "Cancel" at bounding box center [115, 293] width 29 height 13
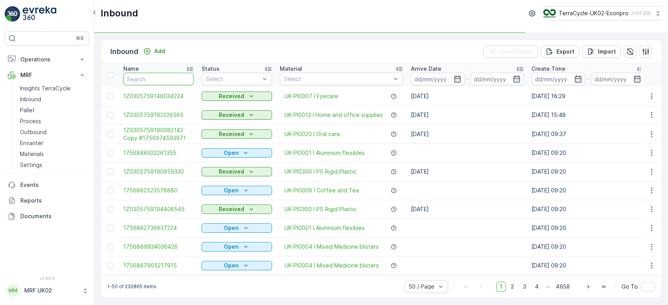
click at [165, 75] on input "text" at bounding box center [158, 79] width 70 height 13
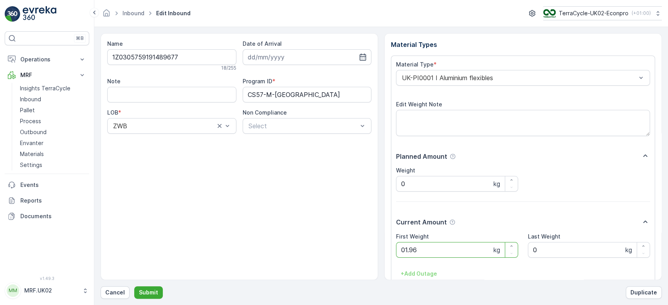
click at [134, 287] on button "Submit" at bounding box center [148, 293] width 29 height 13
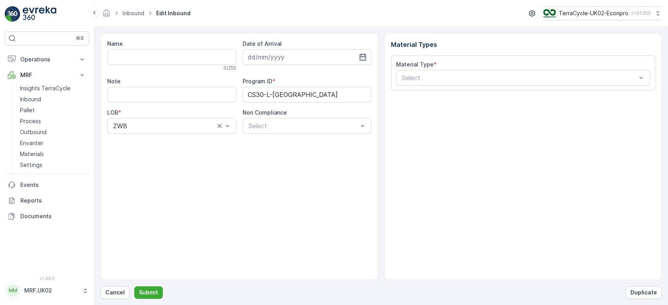
type input "1Z0305759192552613"
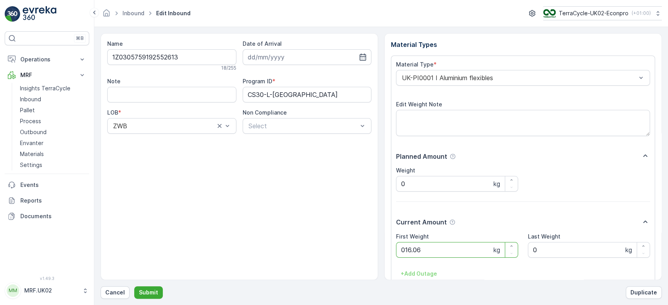
click at [134, 287] on button "Submit" at bounding box center [148, 293] width 29 height 13
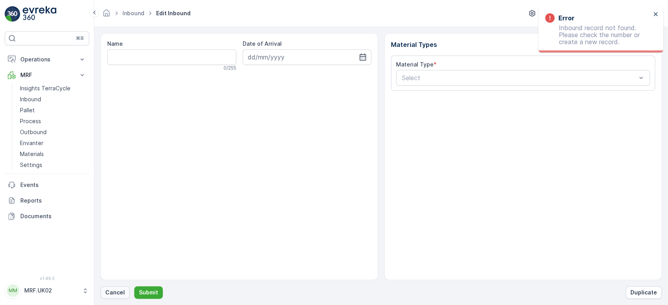
click at [112, 296] on p "Cancel" at bounding box center [115, 293] width 20 height 8
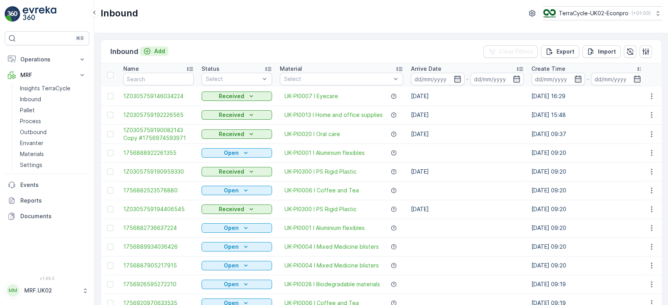
click at [161, 52] on p "Add" at bounding box center [159, 51] width 11 height 8
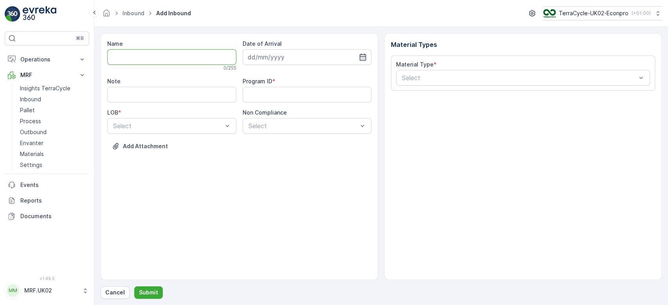
click at [153, 51] on input "Name" at bounding box center [171, 57] width 129 height 16
type input "1Z0305759148004780"
click at [134, 287] on button "Submit" at bounding box center [148, 293] width 29 height 13
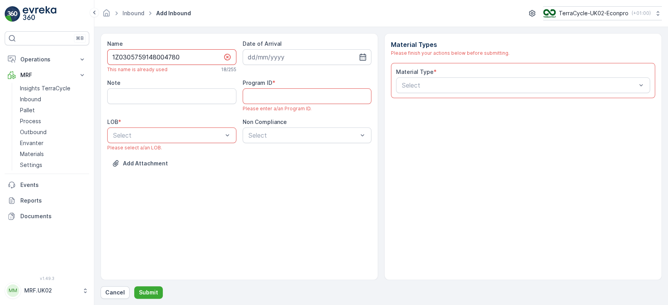
click at [153, 51] on input "1Z0305759148004780" at bounding box center [171, 57] width 129 height 16
click at [113, 291] on p "Cancel" at bounding box center [115, 293] width 20 height 8
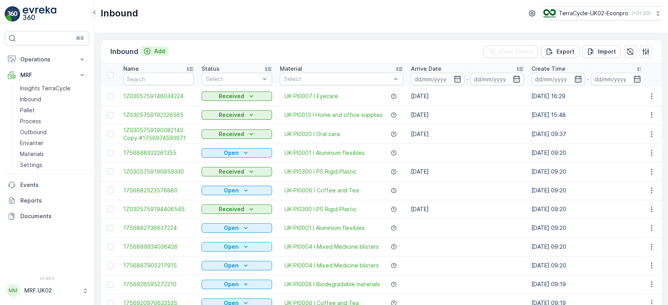
click at [153, 51] on div "Add" at bounding box center [154, 51] width 22 height 8
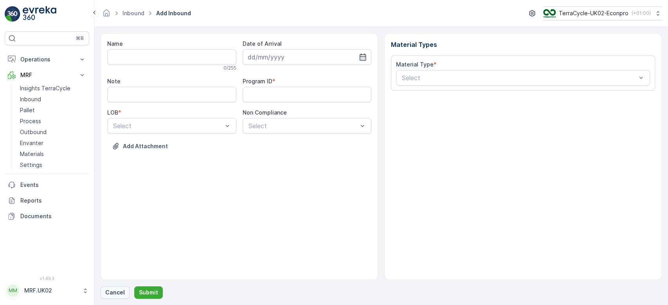
click at [113, 293] on p "Cancel" at bounding box center [115, 293] width 20 height 8
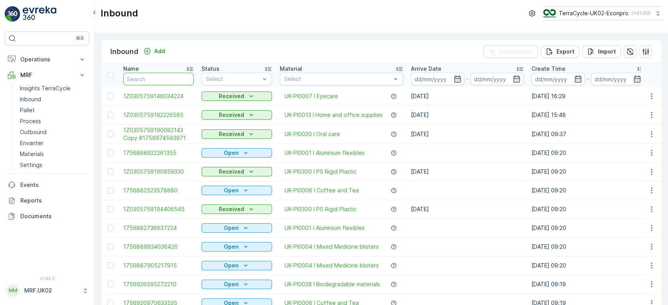
click at [175, 79] on input "text" at bounding box center [158, 79] width 70 height 13
paste input "1Z0305759148004780"
type input "1Z0305759148004780"
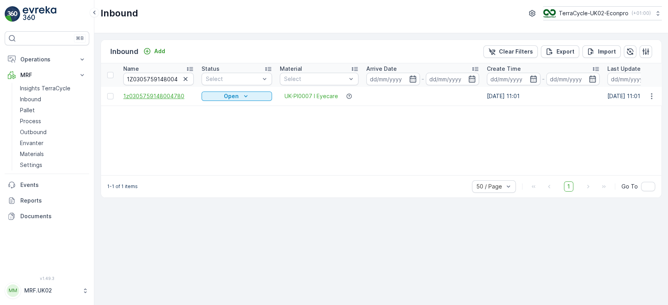
click at [169, 93] on span "1z0305759148004780" at bounding box center [158, 96] width 70 height 8
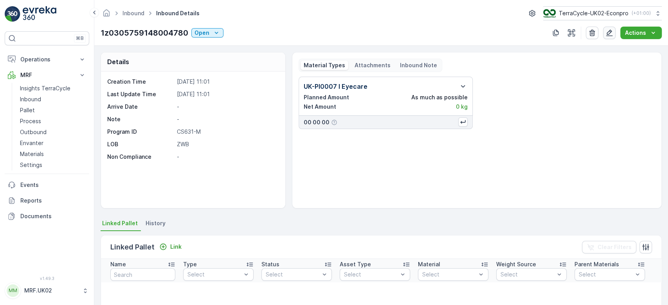
click at [614, 33] on button "button" at bounding box center [609, 33] width 13 height 13
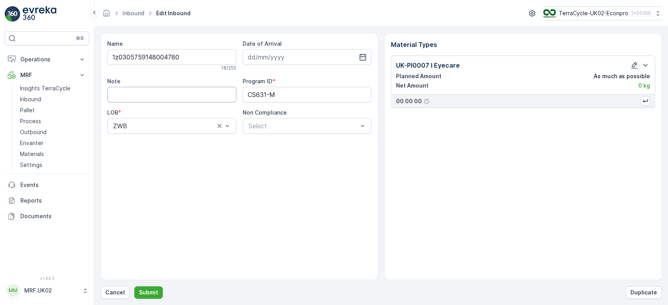
click at [195, 93] on input "Note" at bounding box center [171, 95] width 129 height 16
type input "lower case z not capital Z"
click at [634, 68] on icon "button" at bounding box center [634, 65] width 7 height 7
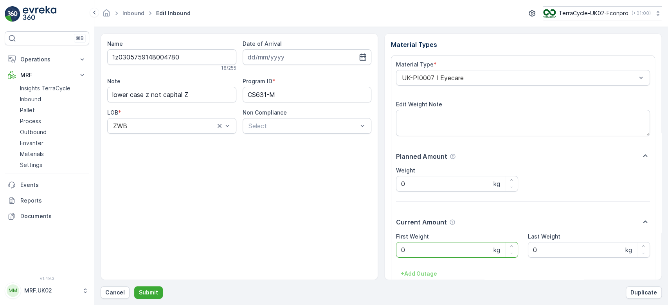
click at [434, 258] on Weight "0" at bounding box center [457, 250] width 122 height 16
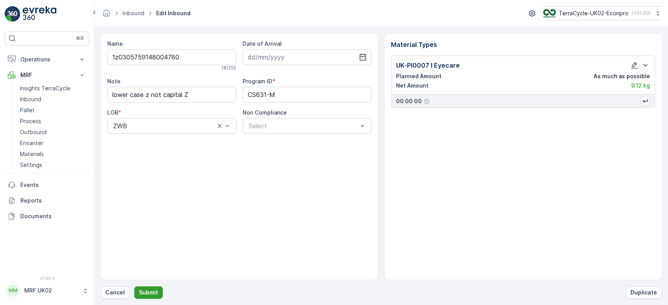
click at [145, 292] on p "Submit" at bounding box center [148, 293] width 19 height 8
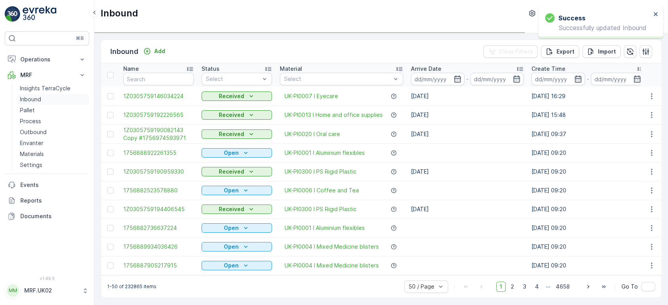
click at [44, 99] on link "Inbound" at bounding box center [53, 99] width 72 height 11
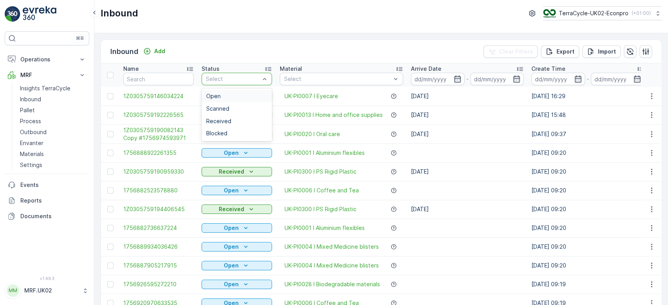
click at [258, 73] on div "Select" at bounding box center [237, 79] width 70 height 13
click at [246, 109] on div "Scanned" at bounding box center [236, 109] width 61 height 6
